Goal: Task Accomplishment & Management: Use online tool/utility

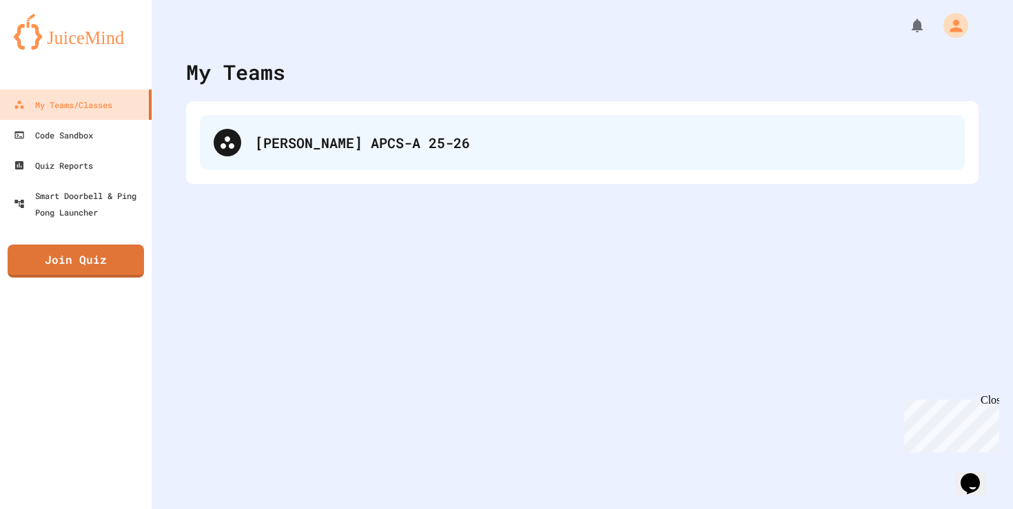
click at [454, 132] on div "[PERSON_NAME] APCS-A 25-26" at bounding box center [603, 142] width 696 height 21
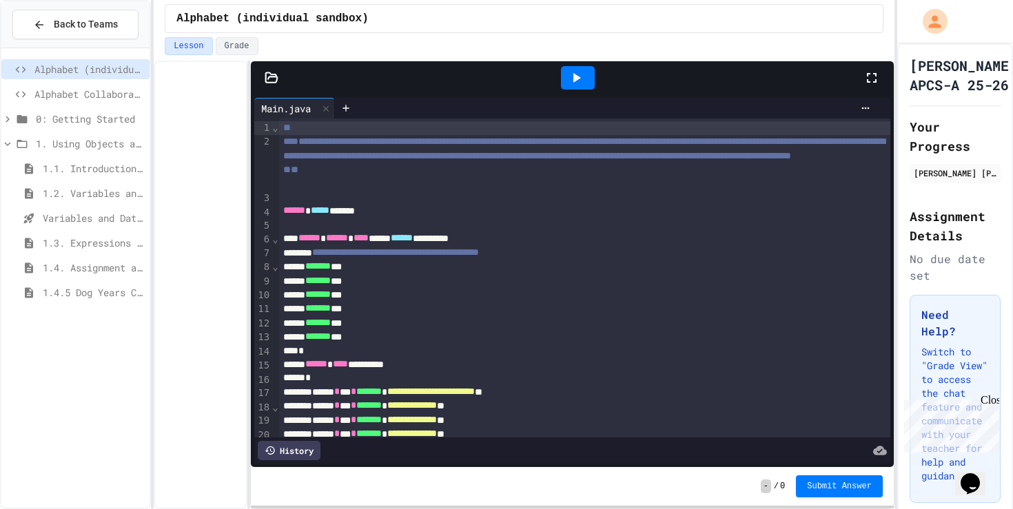
click at [87, 287] on span "1.4.5 Dog Years Coding Challenge" at bounding box center [93, 292] width 101 height 14
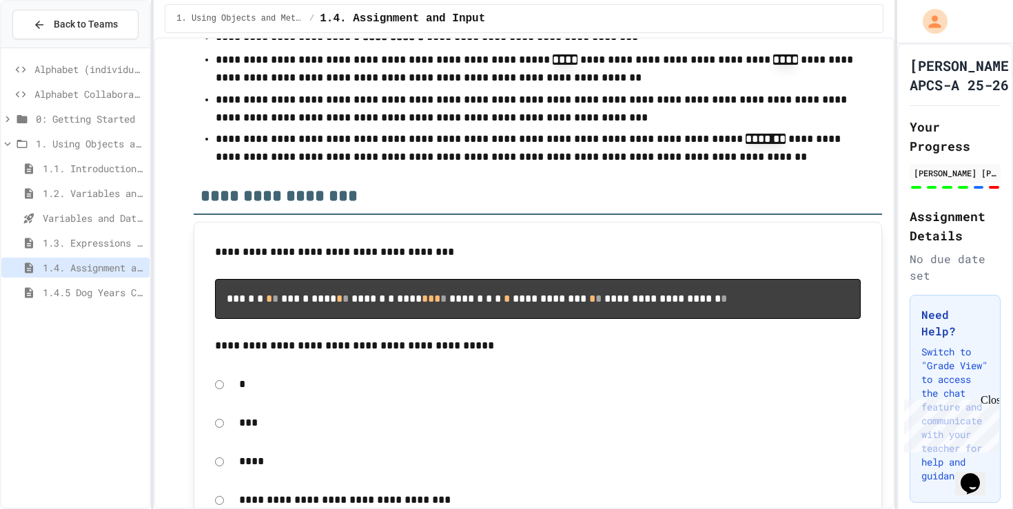
scroll to position [5097, 0]
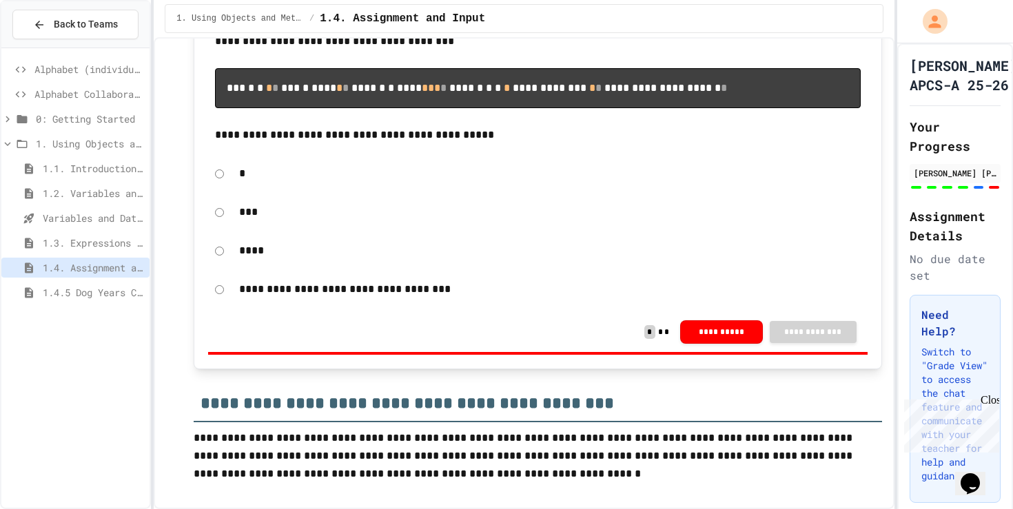
click at [77, 296] on span "1.4.5 Dog Years Coding Challenge" at bounding box center [93, 292] width 101 height 14
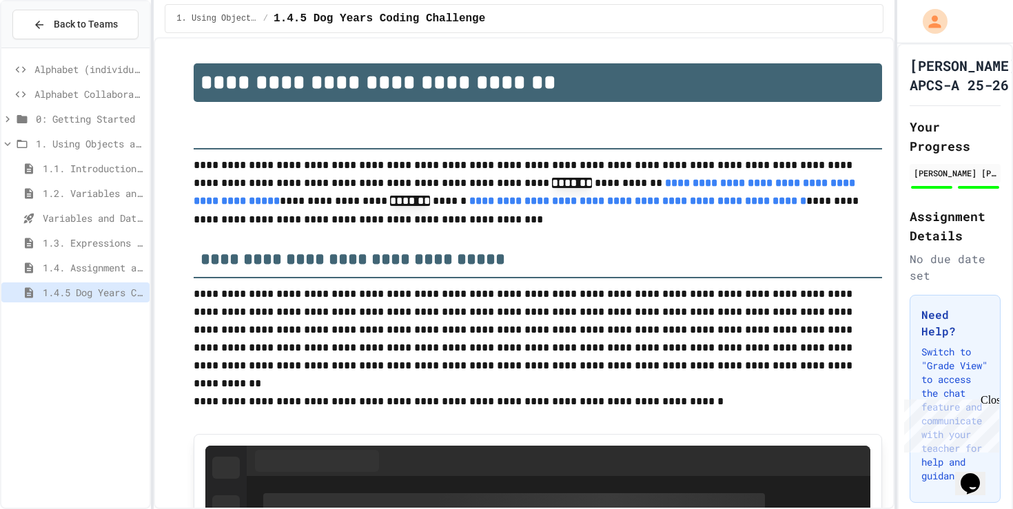
click at [115, 266] on span "1.4. Assignment and Input" at bounding box center [93, 268] width 101 height 14
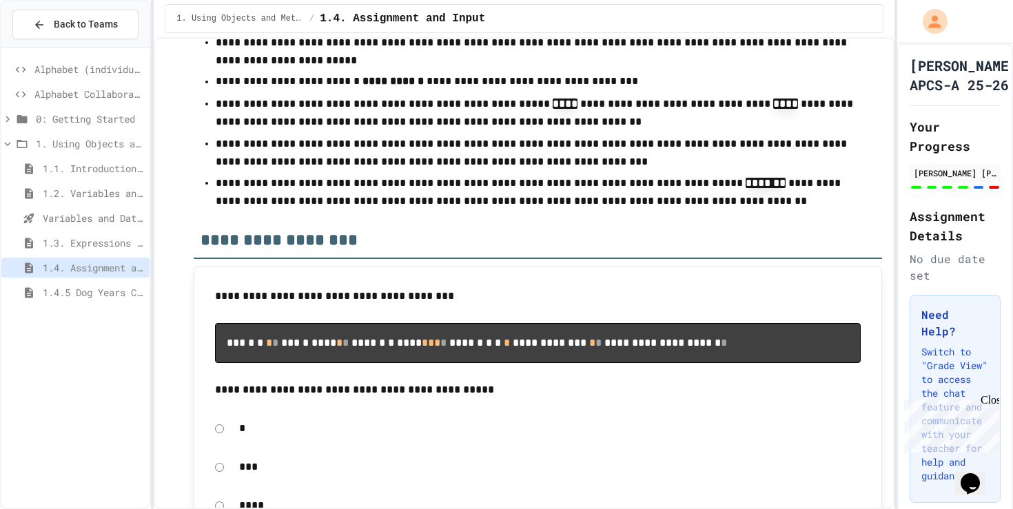
scroll to position [5180, 0]
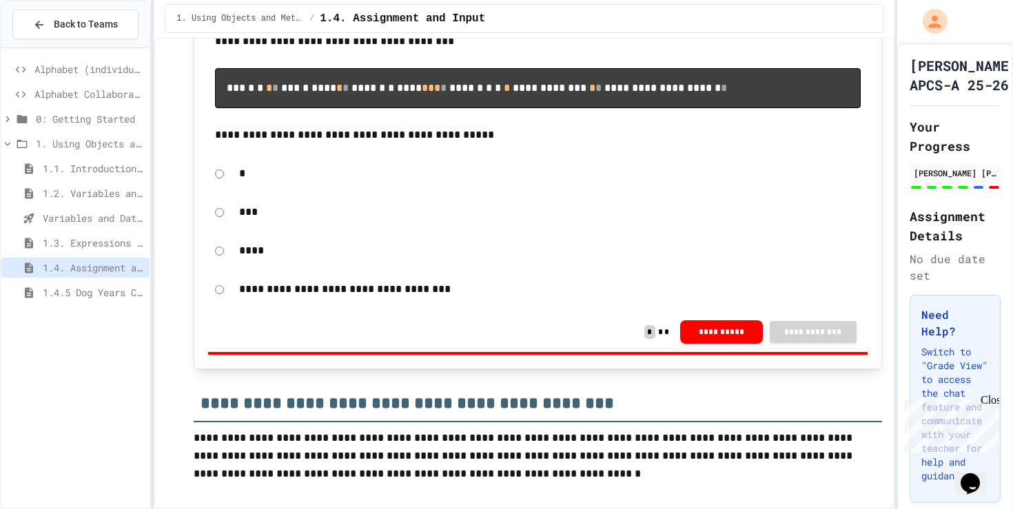
click at [105, 299] on span "1.4.5 Dog Years Coding Challenge" at bounding box center [93, 292] width 101 height 14
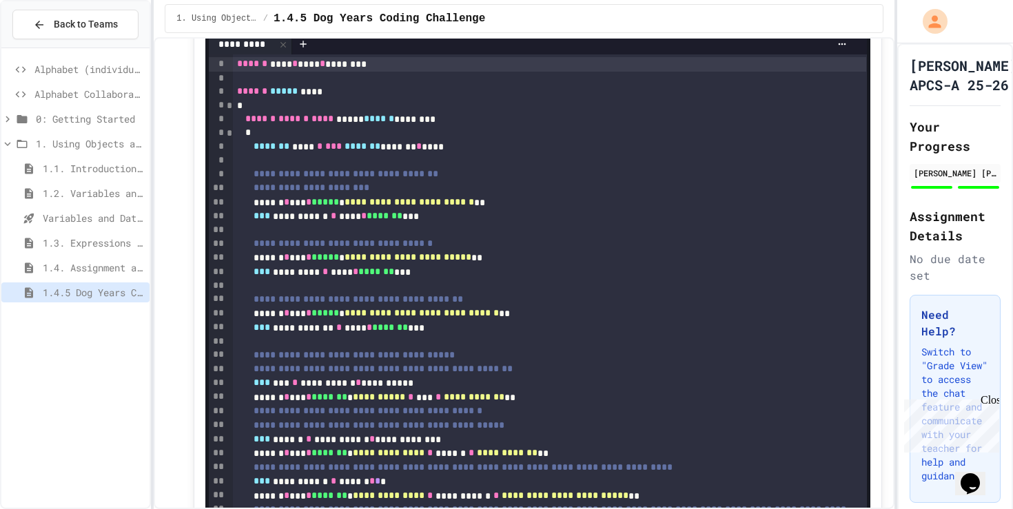
scroll to position [1090, 0]
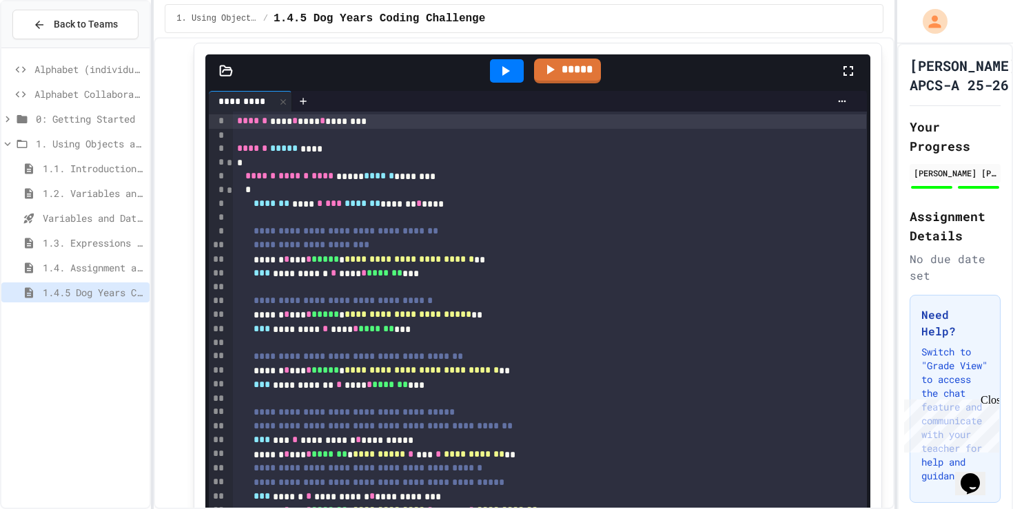
click at [513, 67] on div at bounding box center [507, 70] width 34 height 23
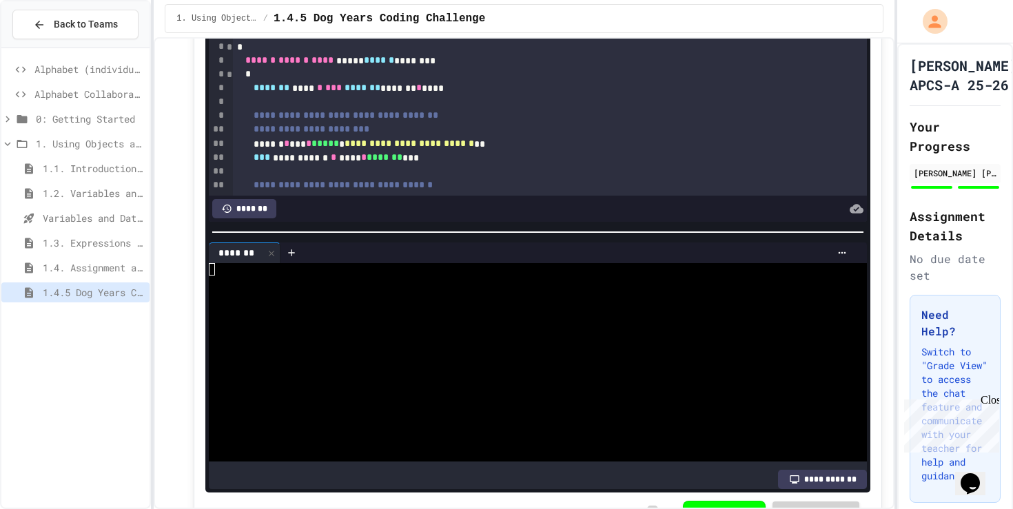
scroll to position [1208, 0]
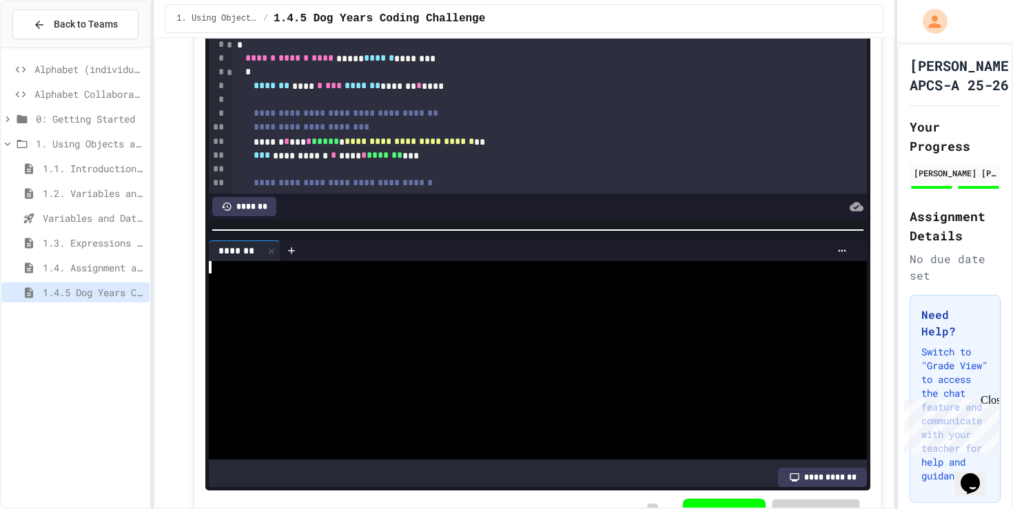
click at [220, 292] on div at bounding box center [531, 292] width 645 height 12
click at [314, 308] on div at bounding box center [531, 304] width 645 height 12
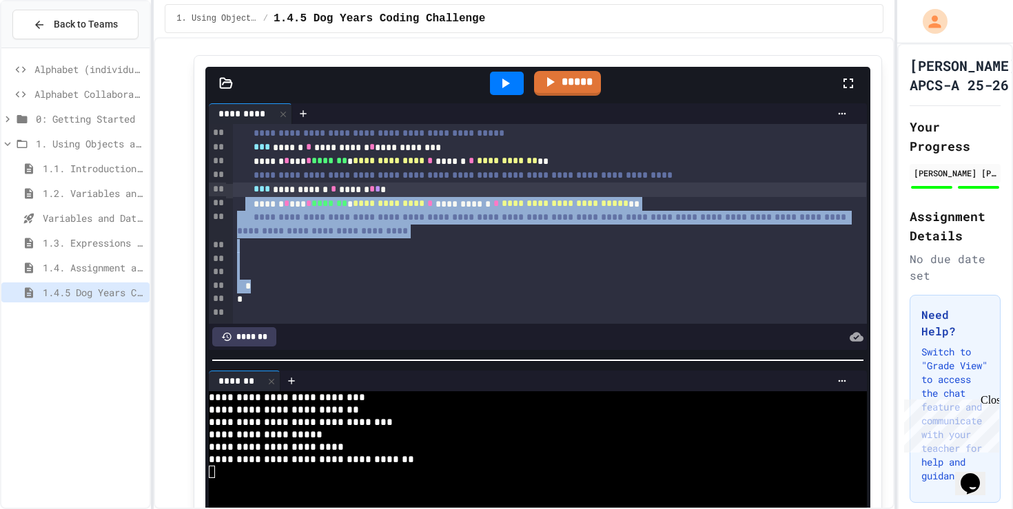
scroll to position [362, 0]
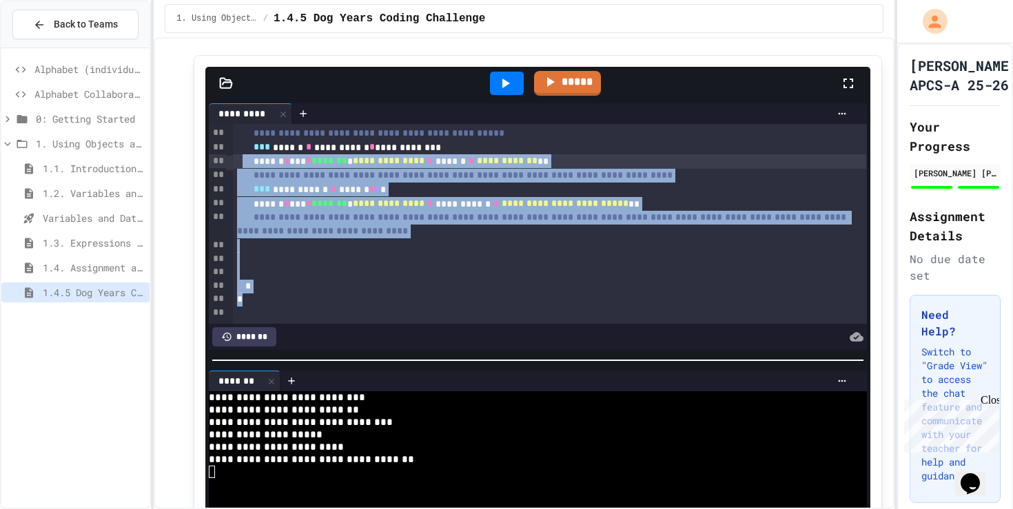
drag, startPoint x: 274, startPoint y: 307, endPoint x: 252, endPoint y: 162, distance: 146.5
click at [252, 162] on div "**********" at bounding box center [550, 42] width 634 height 560
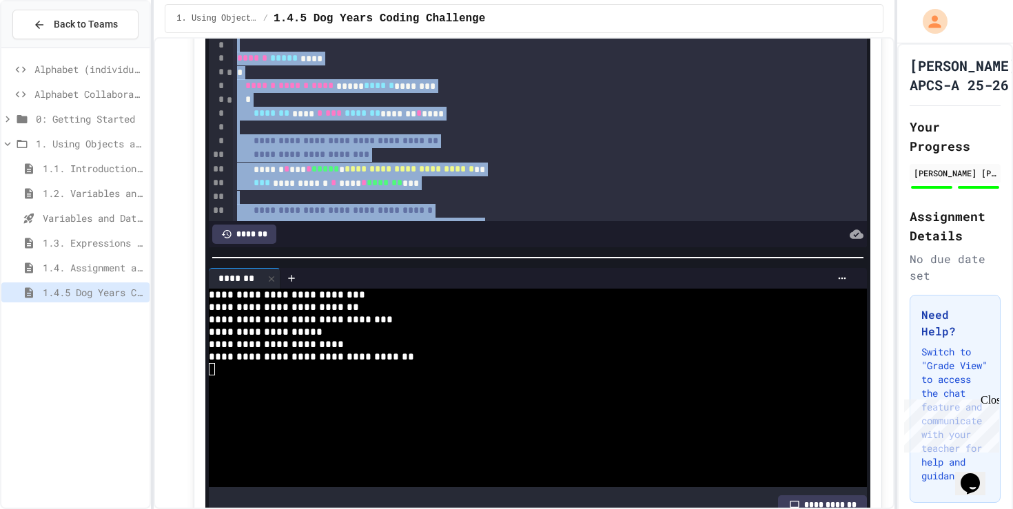
scroll to position [1183, 0]
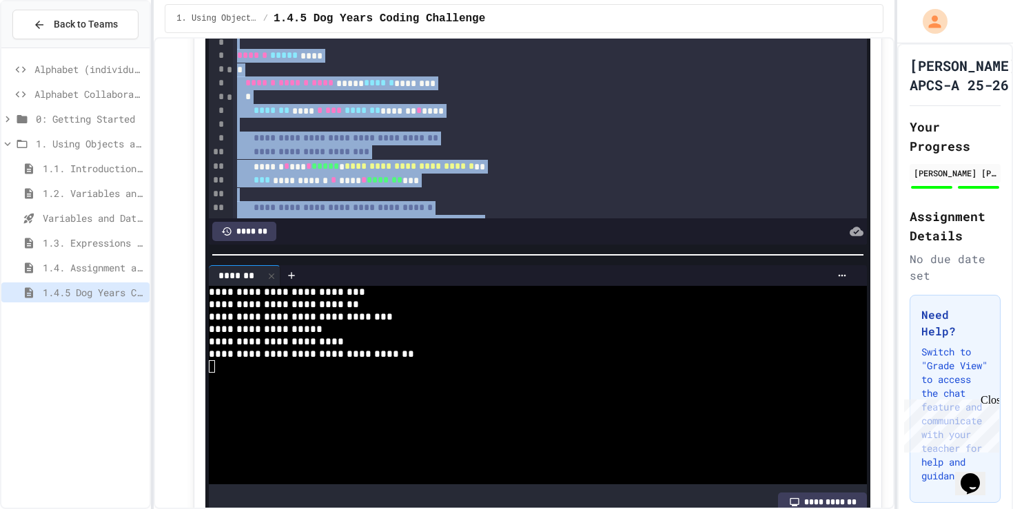
click at [684, 204] on div "**********" at bounding box center [549, 208] width 633 height 14
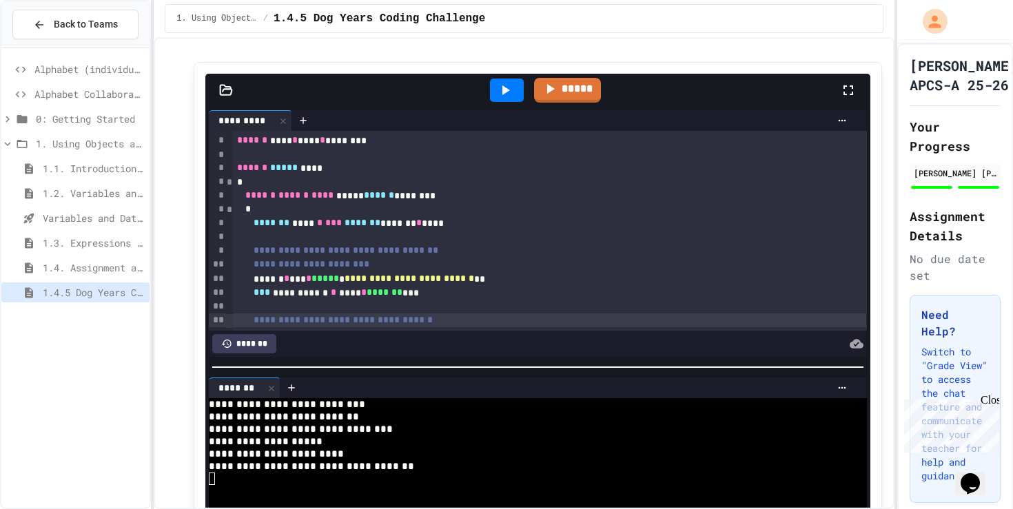
scroll to position [1072, 0]
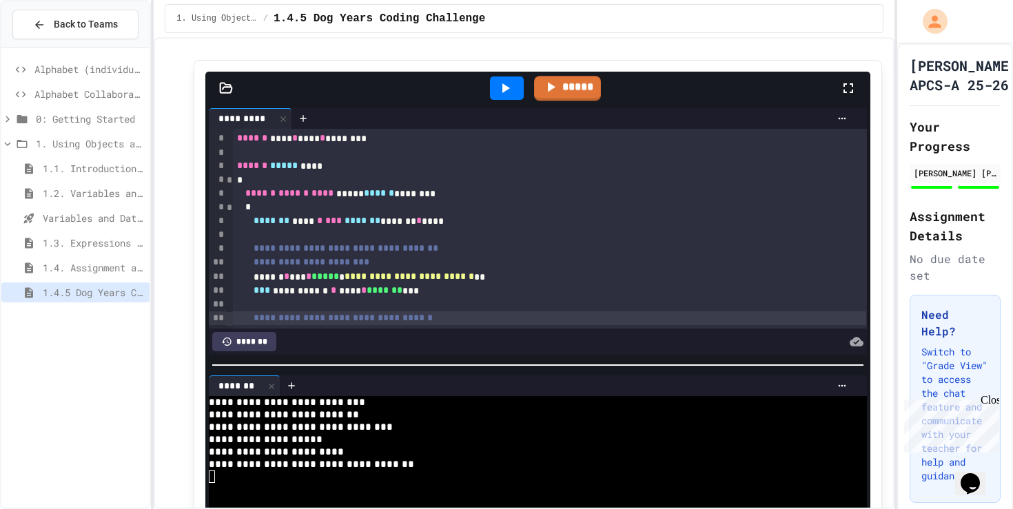
click at [522, 82] on div at bounding box center [507, 88] width 34 height 23
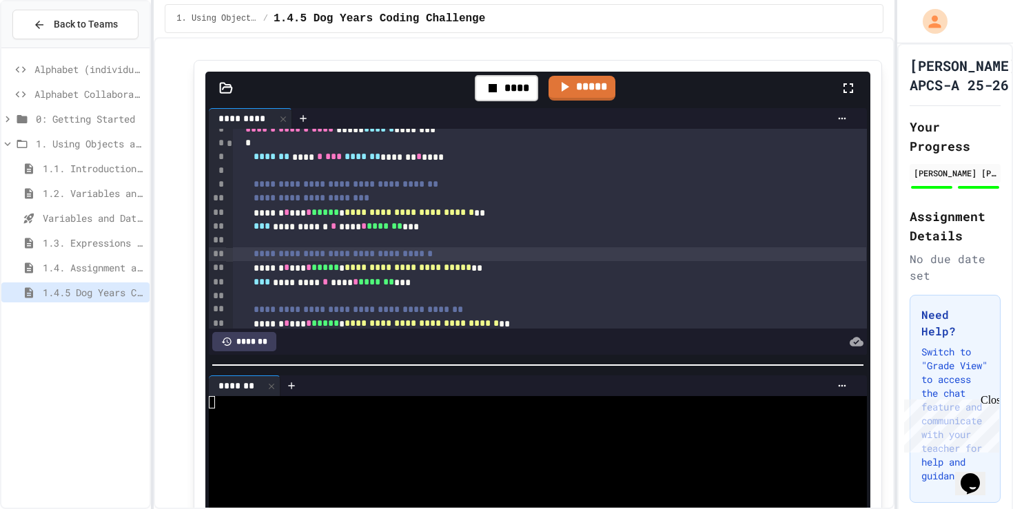
scroll to position [76, 0]
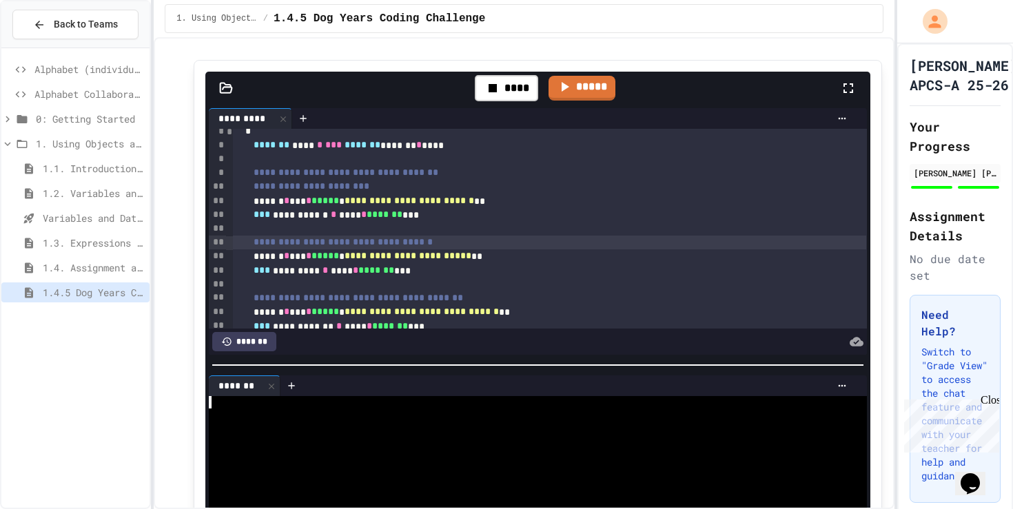
click at [269, 433] on div at bounding box center [531, 427] width 645 height 12
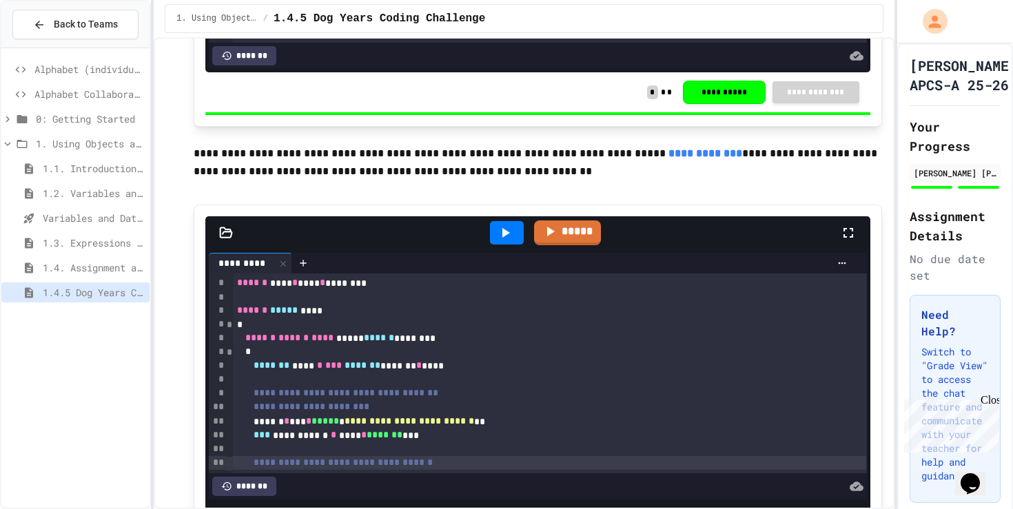
scroll to position [875, 0]
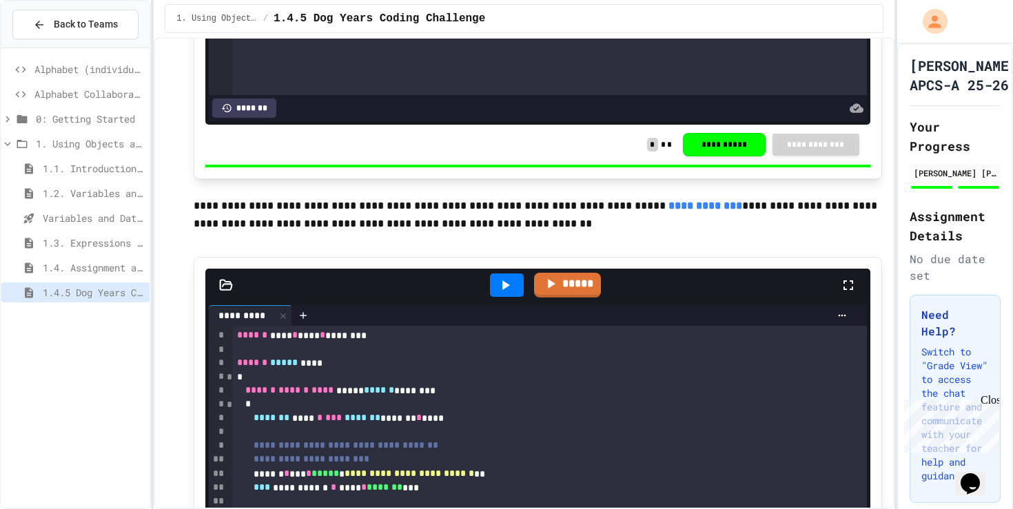
click at [502, 292] on icon at bounding box center [505, 285] width 17 height 17
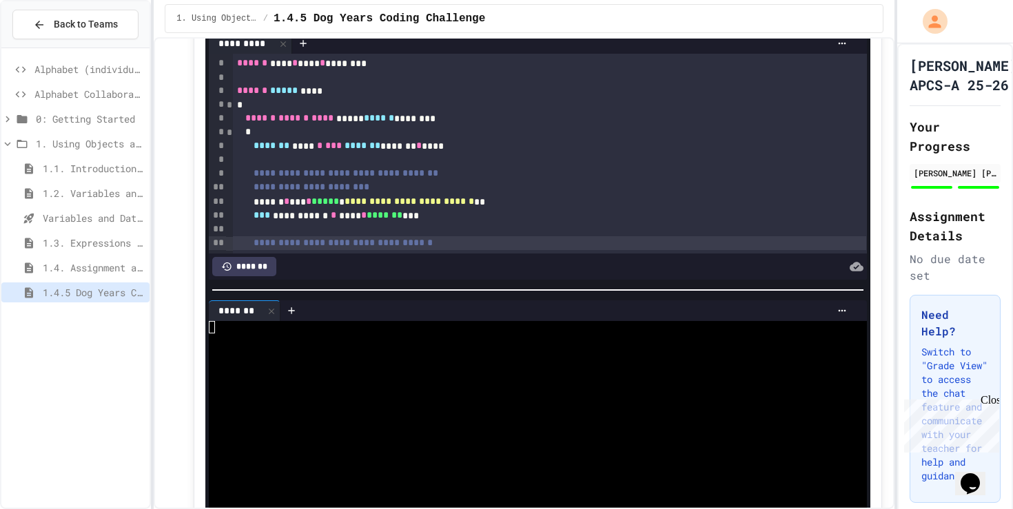
scroll to position [1148, 0]
click at [500, 292] on div at bounding box center [537, 290] width 665 height 14
click at [467, 360] on div at bounding box center [531, 364] width 645 height 12
type textarea "*"
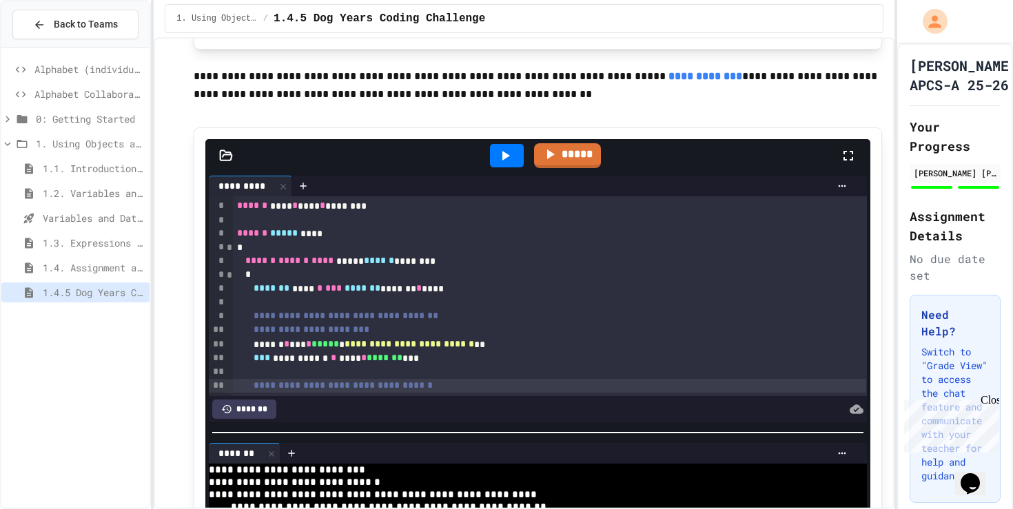
scroll to position [953, 0]
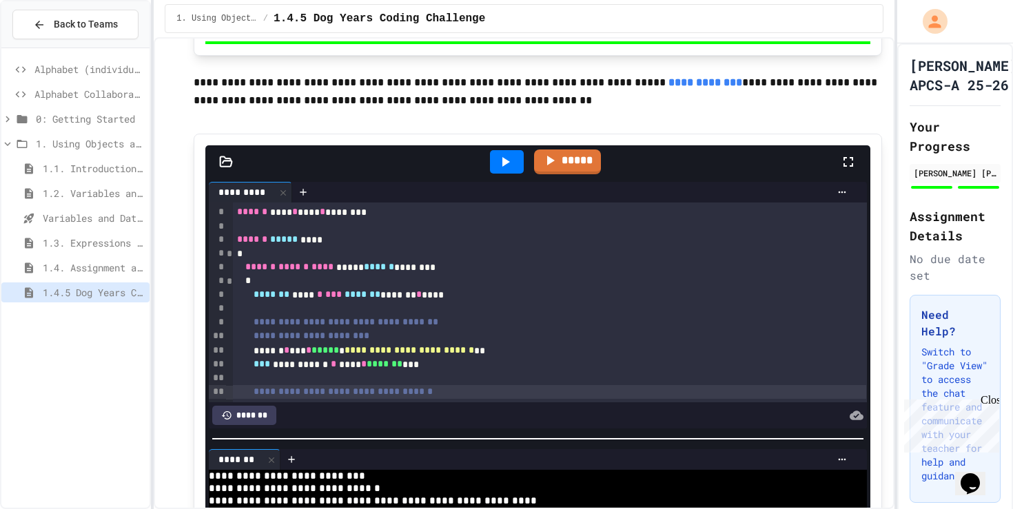
click at [511, 169] on icon at bounding box center [505, 162] width 17 height 17
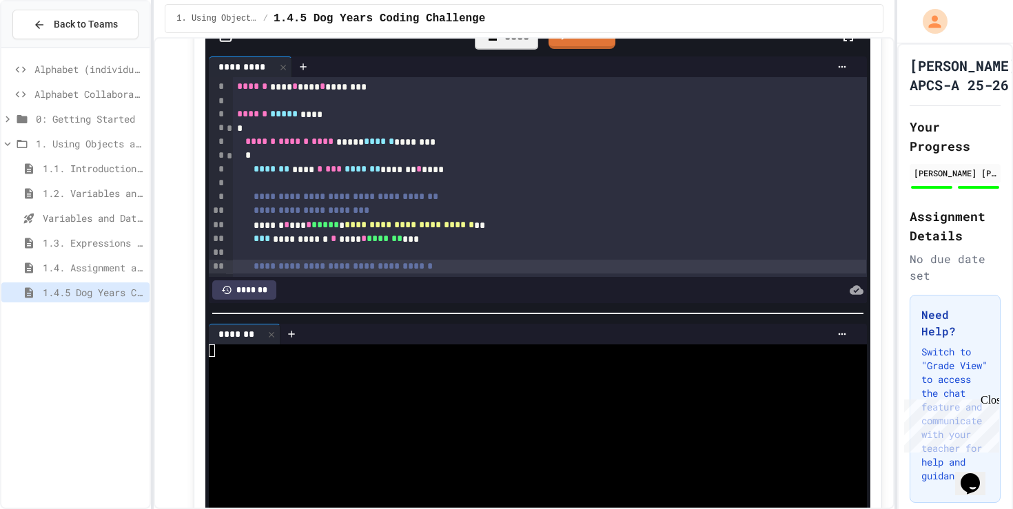
scroll to position [1166, 0]
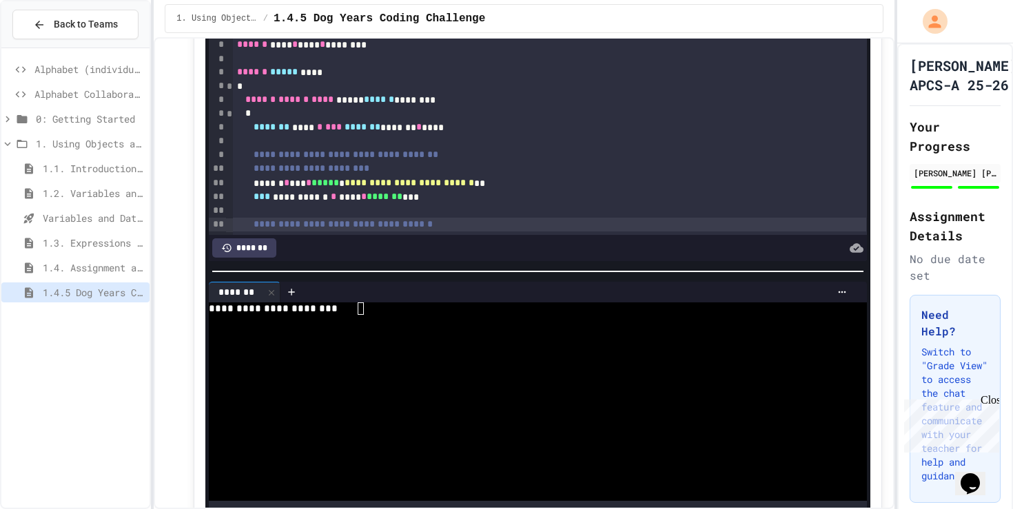
click at [991, 403] on div "Close" at bounding box center [989, 402] width 17 height 17
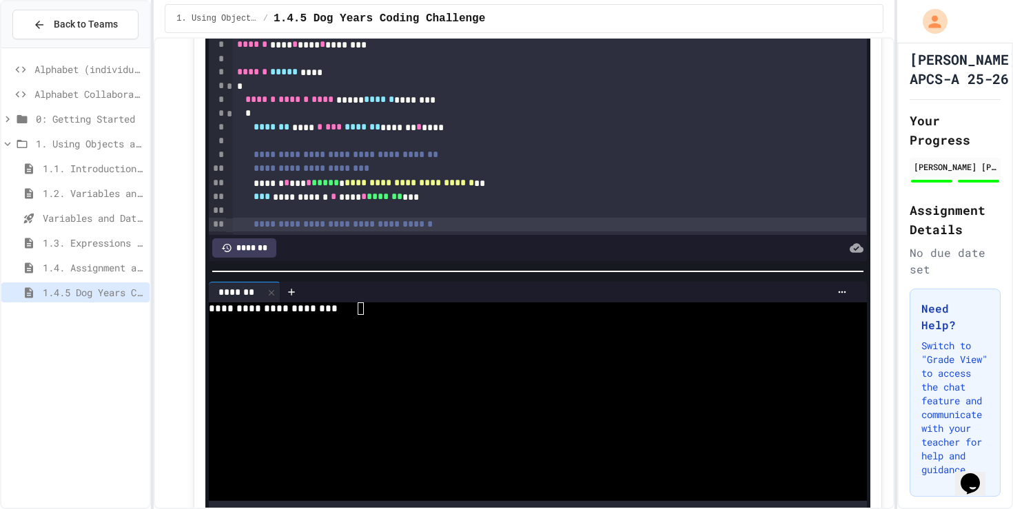
scroll to position [0, 0]
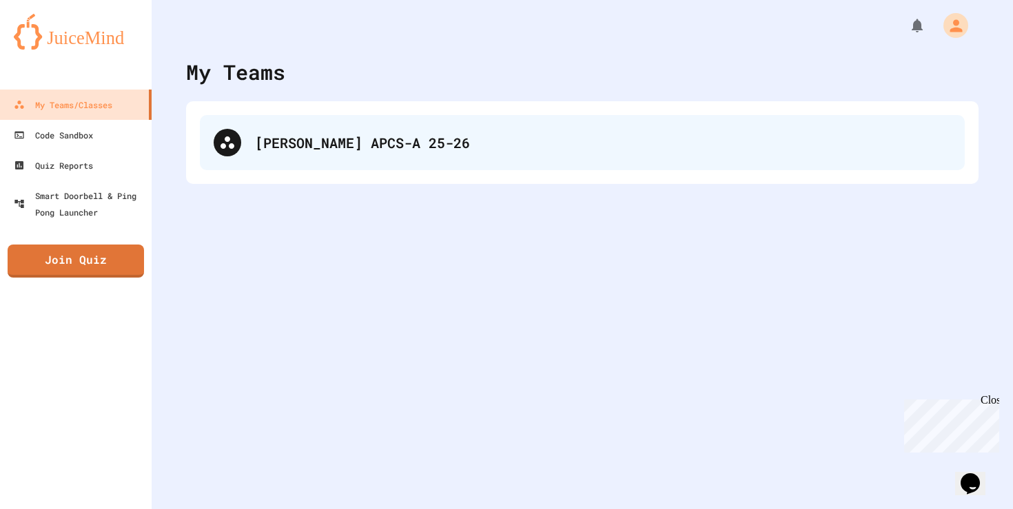
click at [366, 159] on div "[PERSON_NAME] APCS-A 25-26" at bounding box center [582, 142] width 765 height 55
